Goal: Navigation & Orientation: Find specific page/section

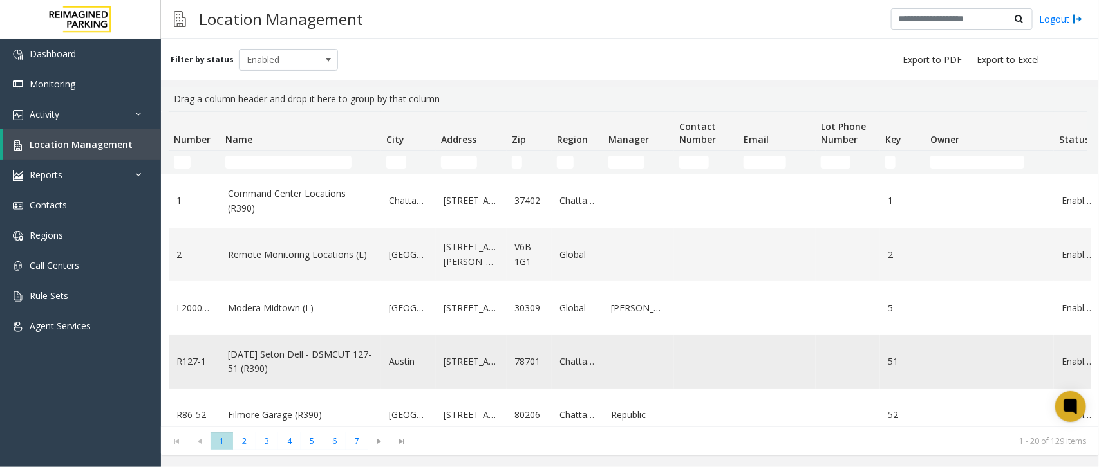
click at [783, 351] on td "Data table" at bounding box center [776, 361] width 77 height 53
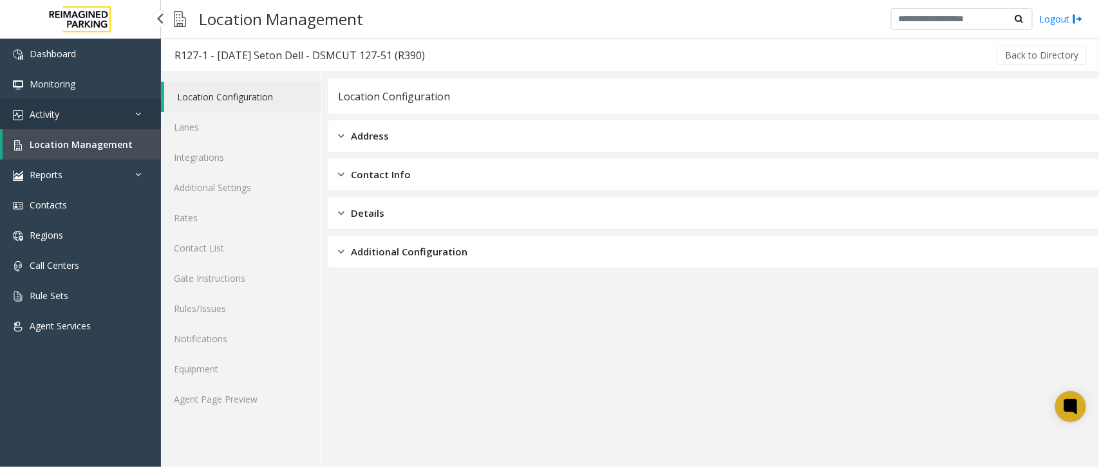
click at [135, 127] on link "Activity" at bounding box center [80, 114] width 161 height 30
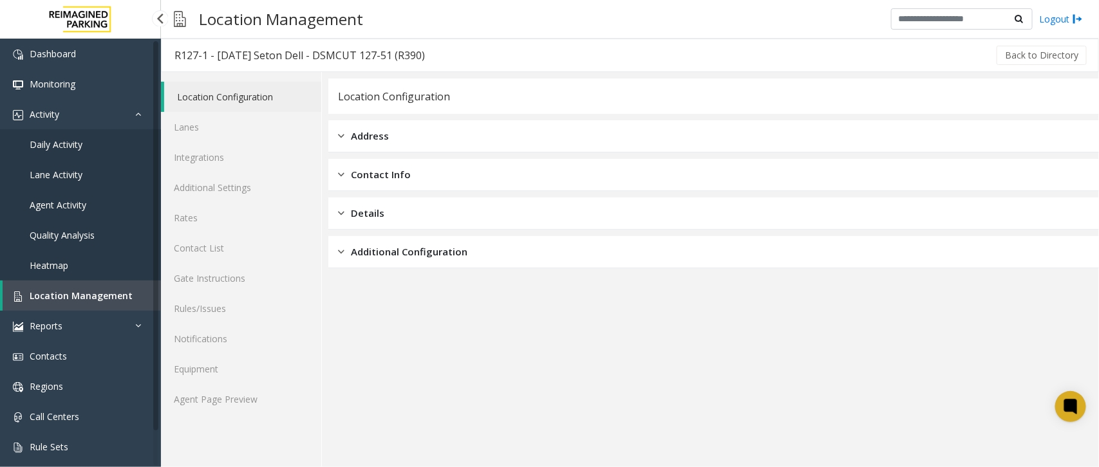
click at [136, 286] on link "Location Management" at bounding box center [82, 296] width 158 height 30
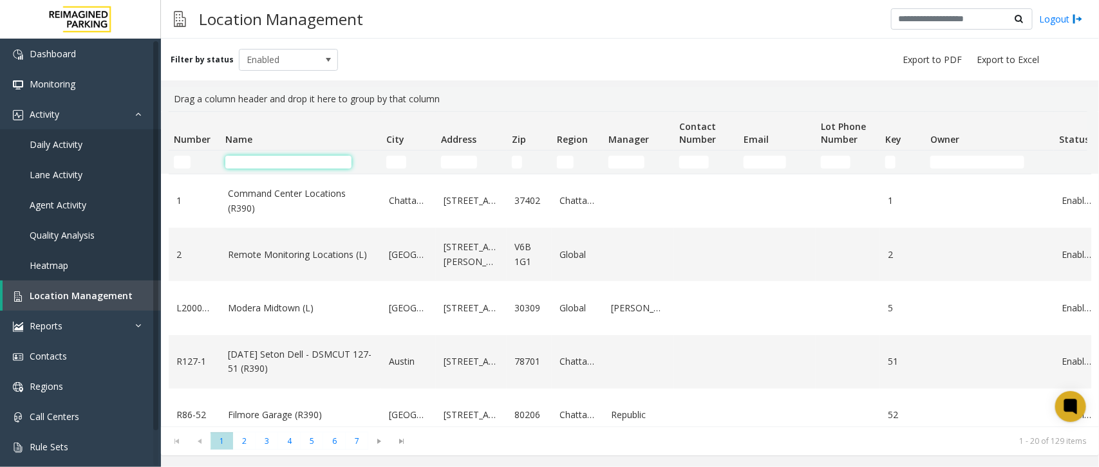
click at [282, 165] on input "Name Filter" at bounding box center [288, 162] width 126 height 13
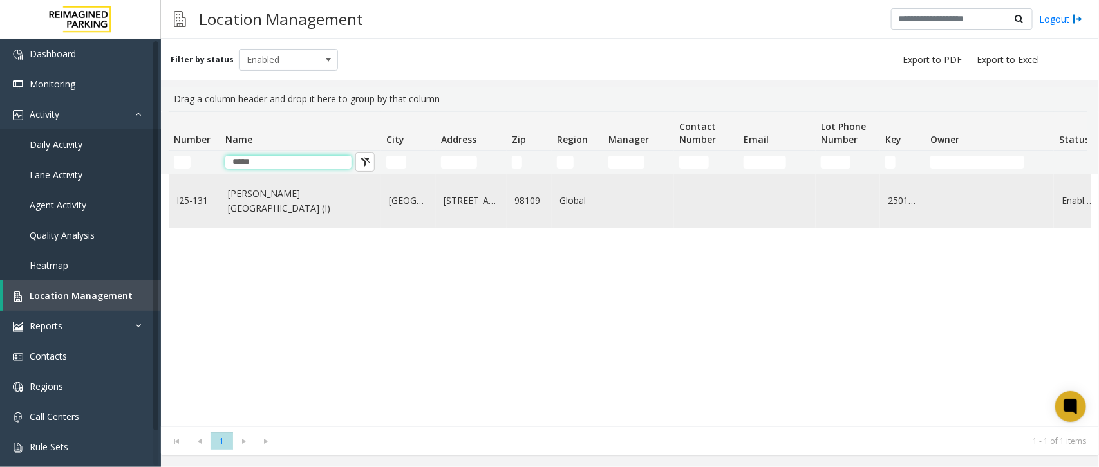
type input "*****"
click at [294, 217] on td "[PERSON_NAME][GEOGRAPHIC_DATA] (I)" at bounding box center [300, 200] width 161 height 53
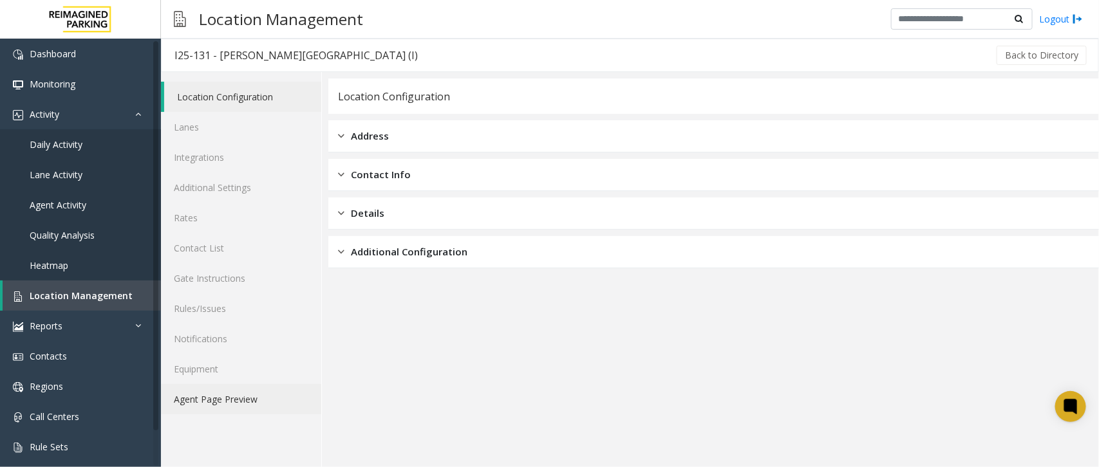
click at [255, 389] on link "Agent Page Preview" at bounding box center [241, 399] width 160 height 30
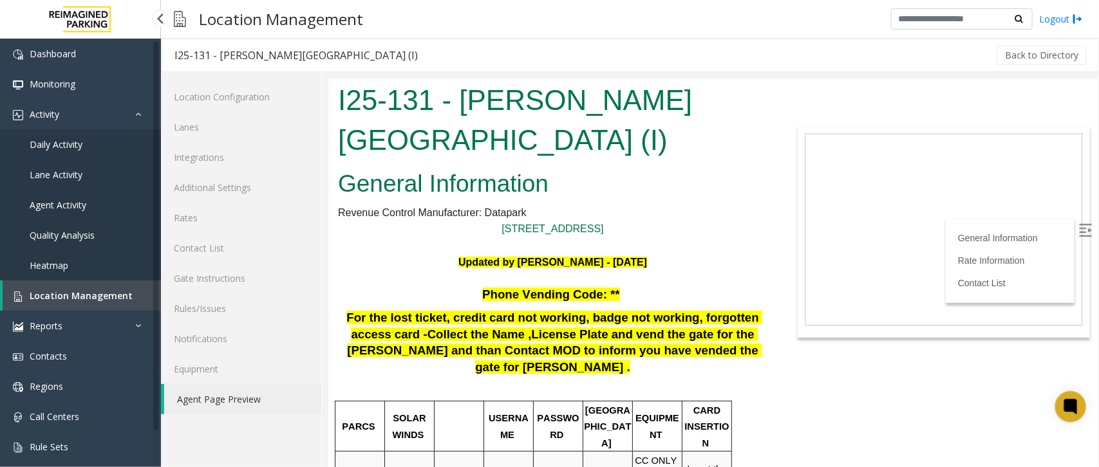
click at [136, 293] on link "Location Management" at bounding box center [82, 296] width 158 height 30
